Goal: Information Seeking & Learning: Find specific fact

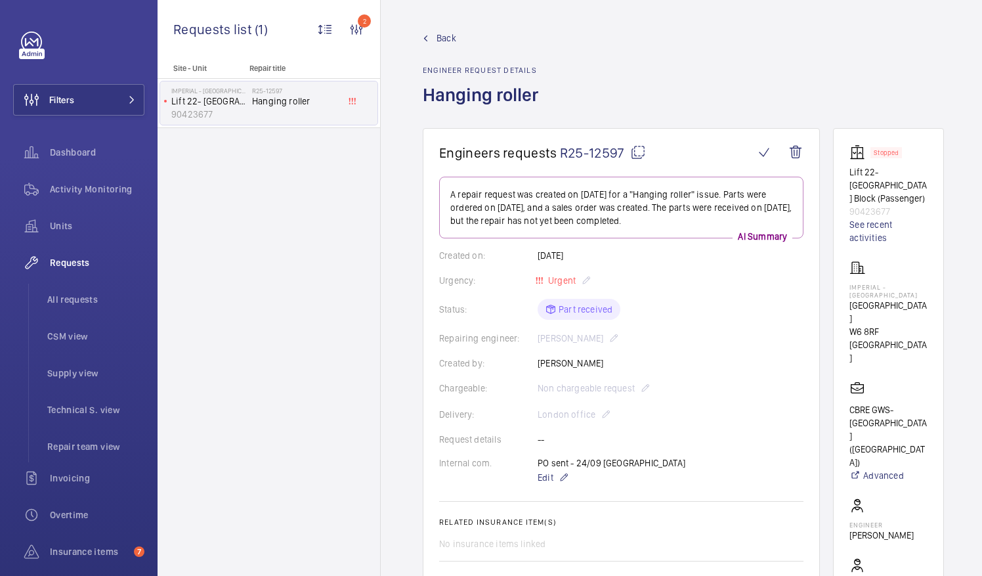
scroll to position [334, 0]
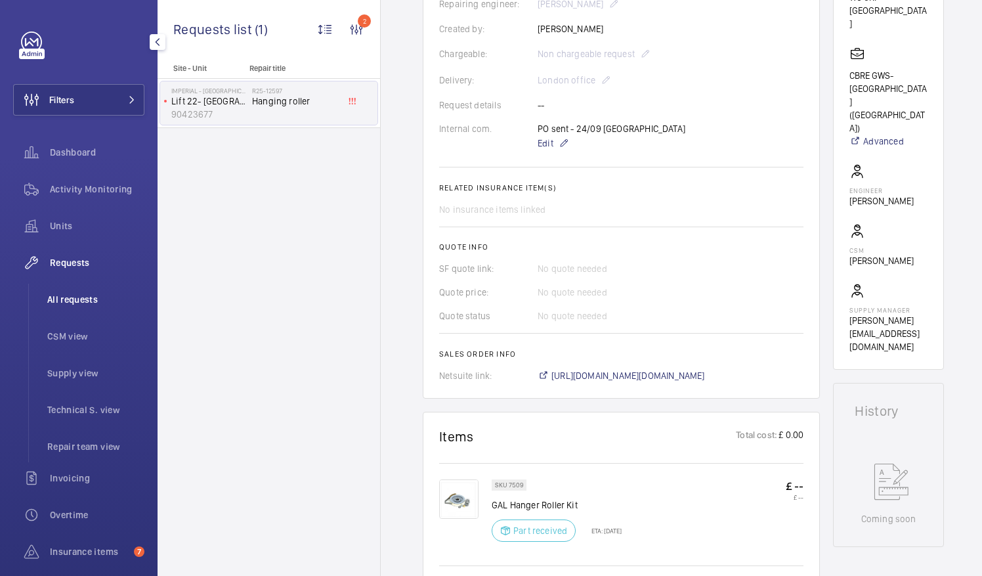
click at [66, 294] on span "All requests" at bounding box center [95, 299] width 97 height 13
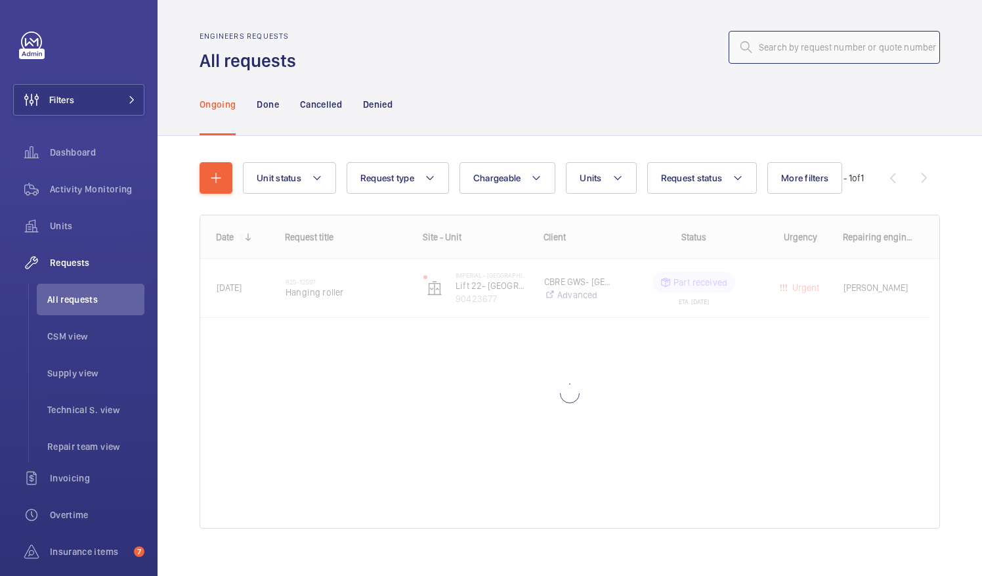
click at [757, 47] on input "text" at bounding box center [834, 47] width 211 height 33
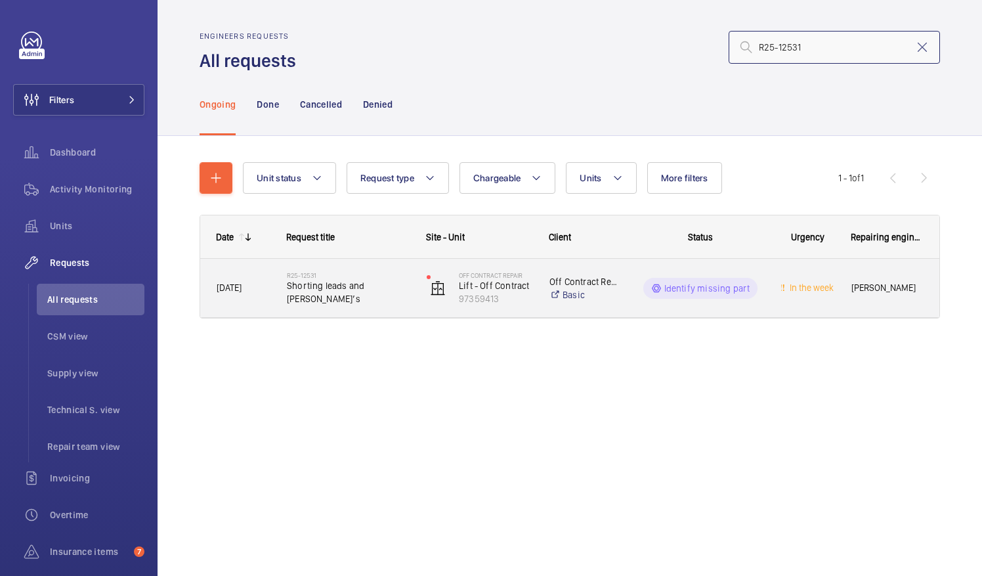
type input "R25-12531"
click at [345, 299] on div "R25-12531 Shorting leads and [PERSON_NAME]’s" at bounding box center [348, 288] width 123 height 38
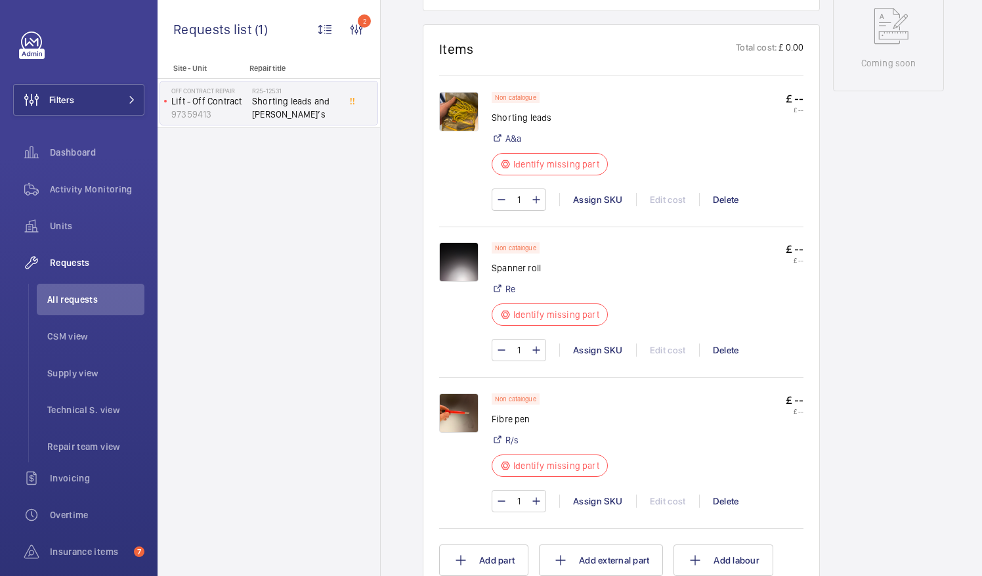
scroll to position [722, 0]
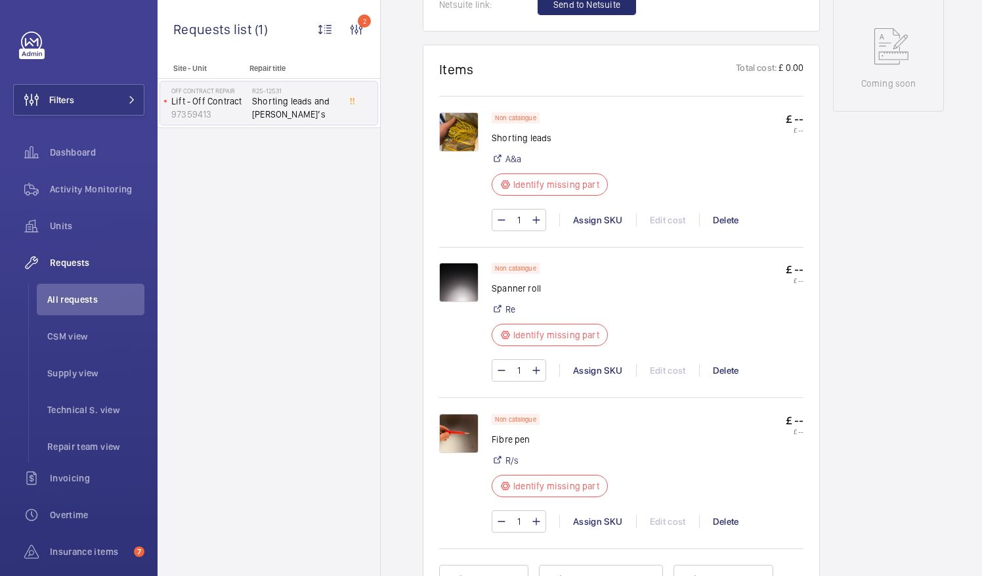
click at [459, 277] on img at bounding box center [458, 282] width 39 height 39
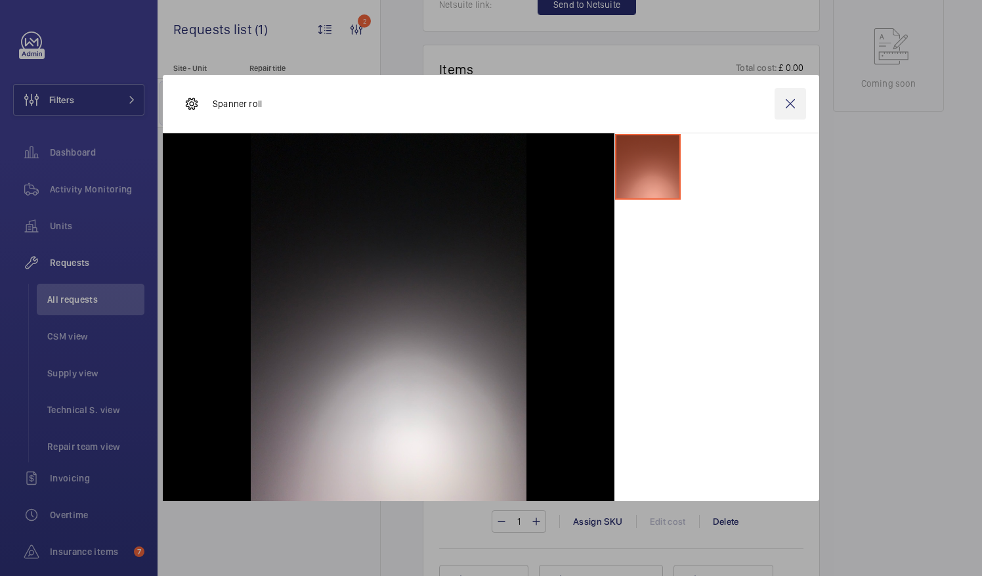
click at [791, 102] on wm-front-icon-button at bounding box center [791, 104] width 32 height 32
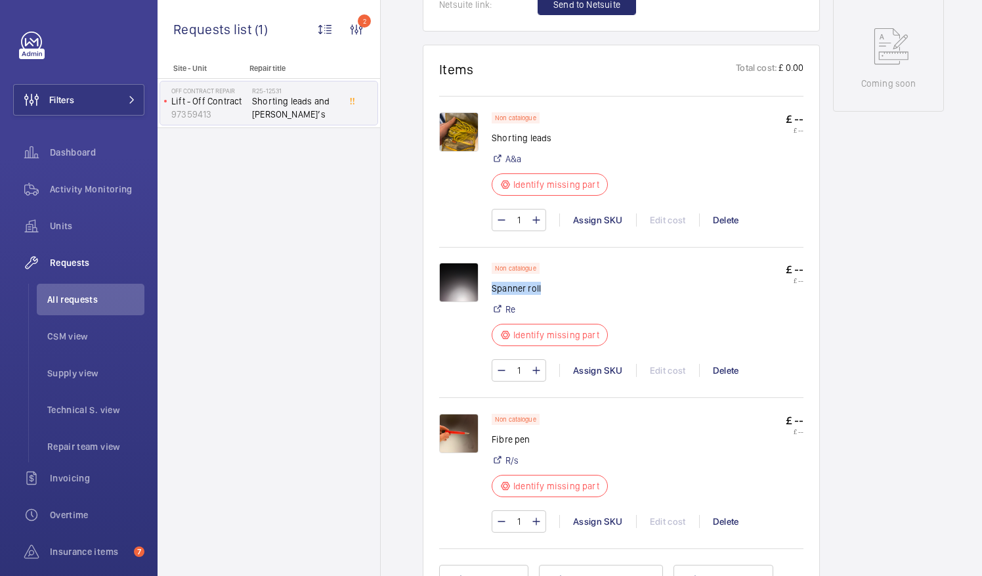
drag, startPoint x: 491, startPoint y: 282, endPoint x: 545, endPoint y: 282, distance: 53.9
click at [545, 282] on p "Spanner roll" at bounding box center [554, 288] width 124 height 13
drag, startPoint x: 545, startPoint y: 282, endPoint x: 527, endPoint y: 286, distance: 18.8
copy p "Spanner roll"
